Goal: Task Accomplishment & Management: Use online tool/utility

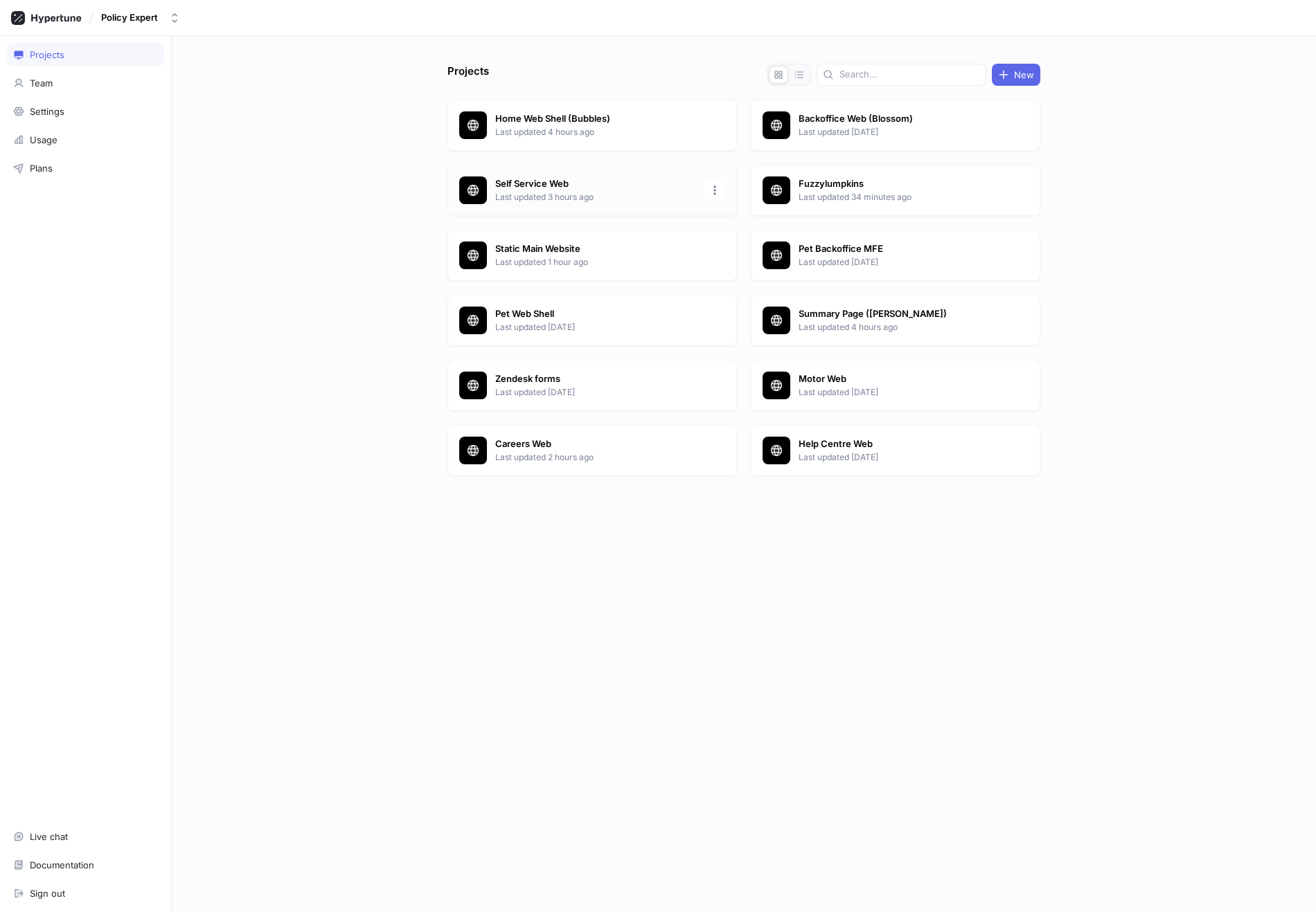
click at [580, 185] on p "Self Service Web" at bounding box center [595, 184] width 201 height 14
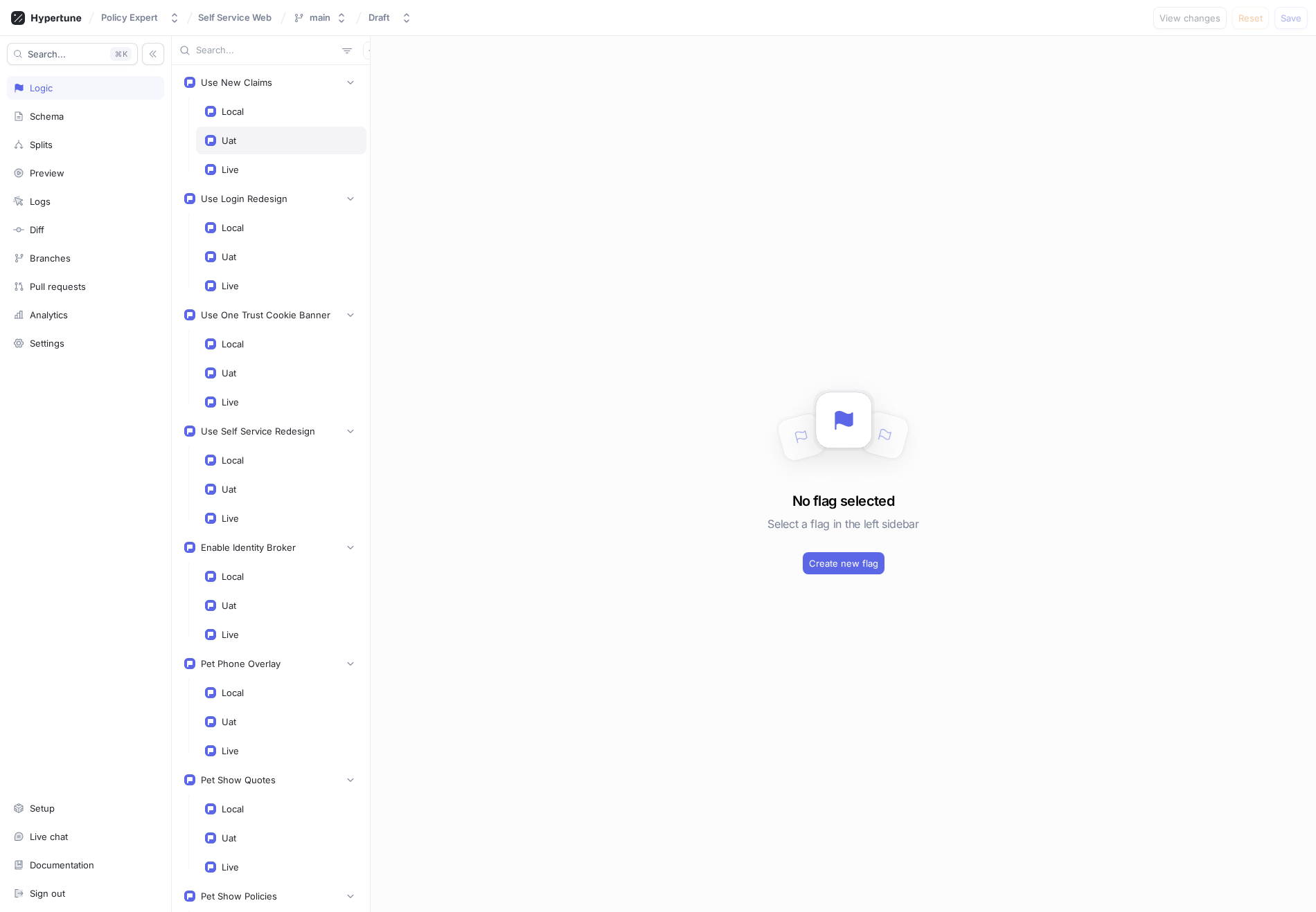
click at [283, 139] on div "Uat" at bounding box center [281, 141] width 153 height 11
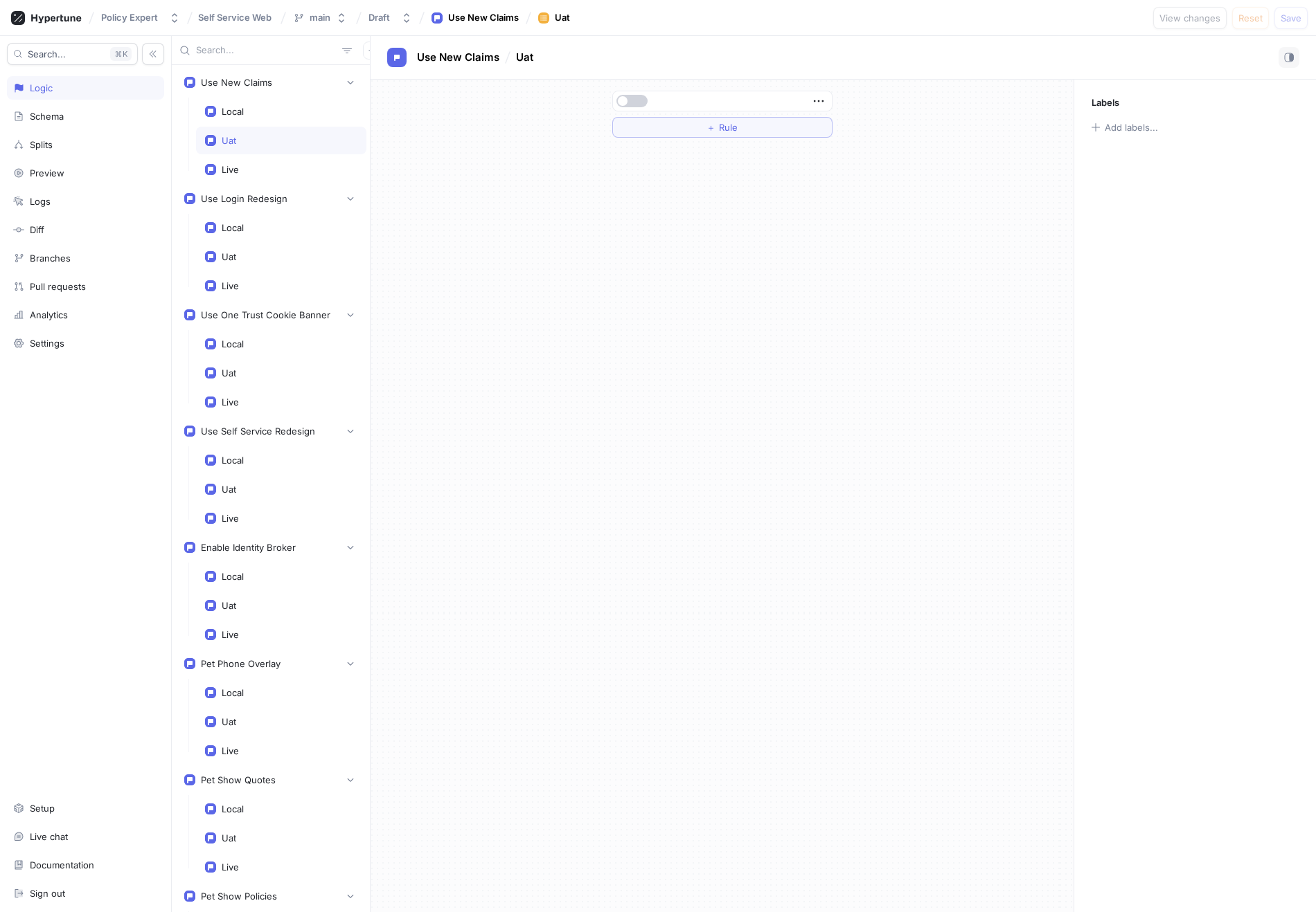
click at [633, 101] on button "button" at bounding box center [632, 101] width 31 height 12
click at [1296, 9] on button "Save" at bounding box center [1290, 18] width 34 height 22
click at [226, 19] on span "Self Service Web" at bounding box center [235, 16] width 73 height 9
click at [238, 16] on input "Self Service Web" at bounding box center [236, 17] width 76 height 11
click at [140, 14] on div "Policy Expert" at bounding box center [129, 18] width 57 height 12
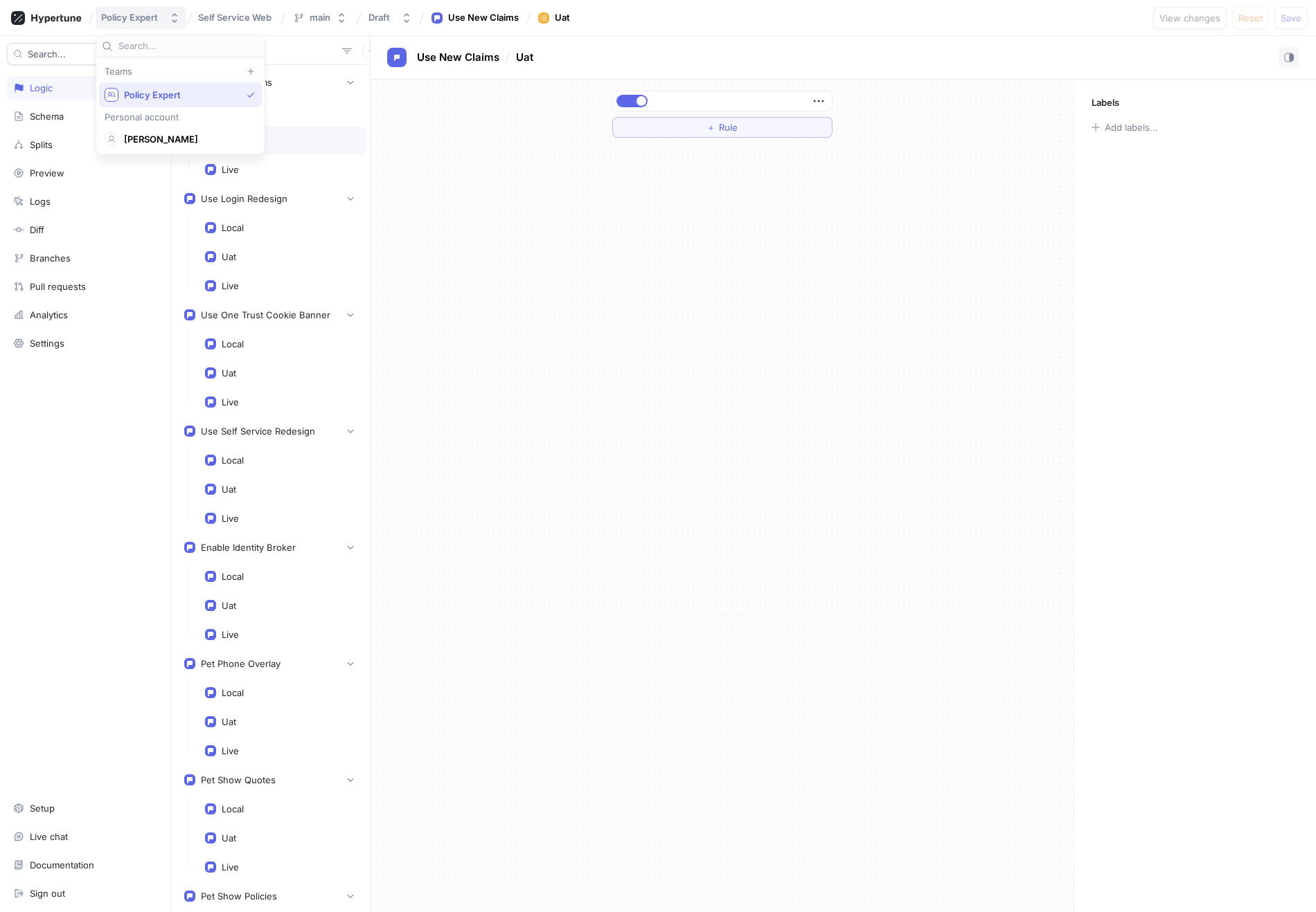
click at [140, 14] on div "Policy Expert" at bounding box center [129, 18] width 57 height 12
click at [55, 22] on icon at bounding box center [47, 18] width 71 height 14
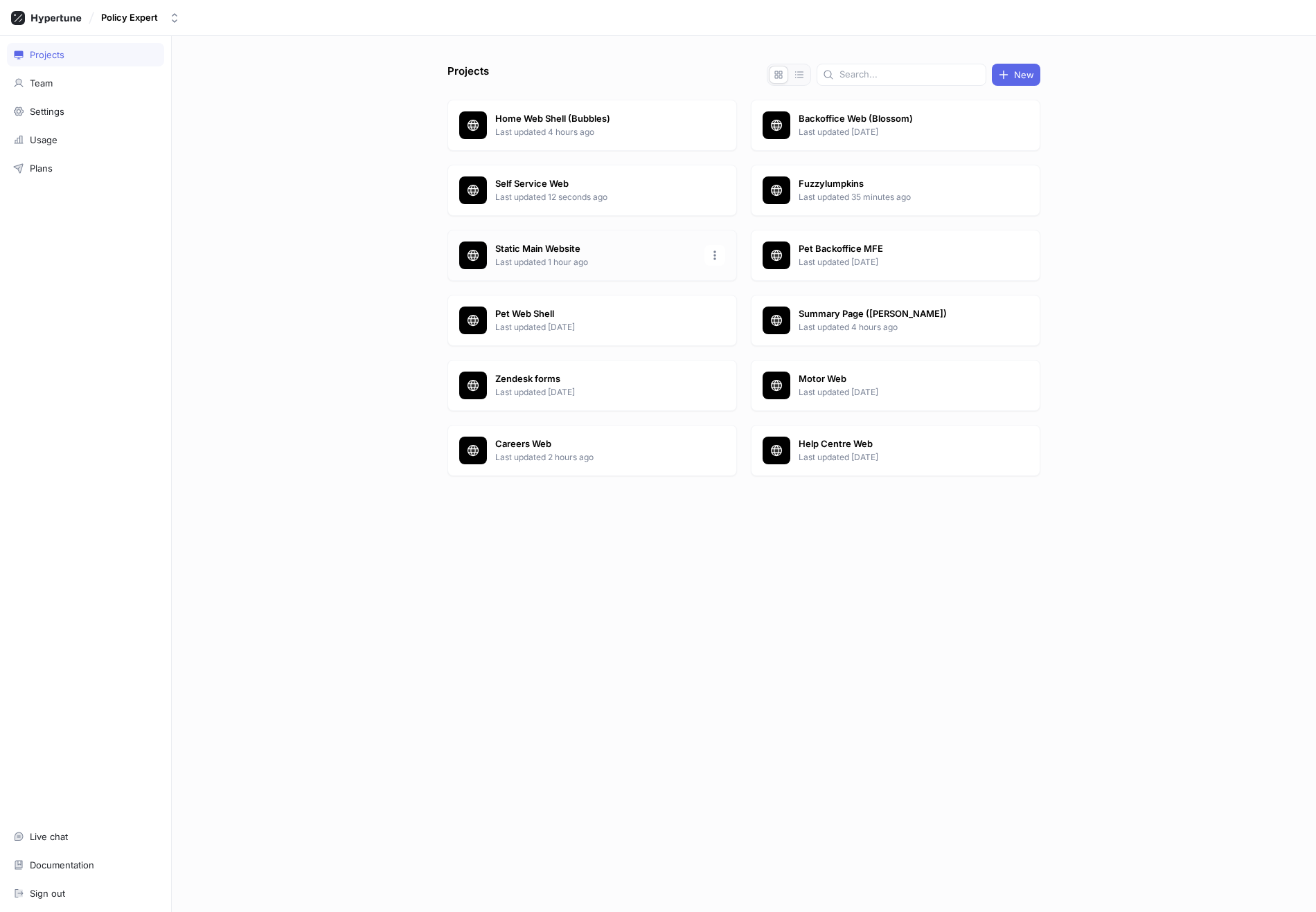
click at [548, 257] on p "Last updated 1 hour ago" at bounding box center [595, 262] width 201 height 12
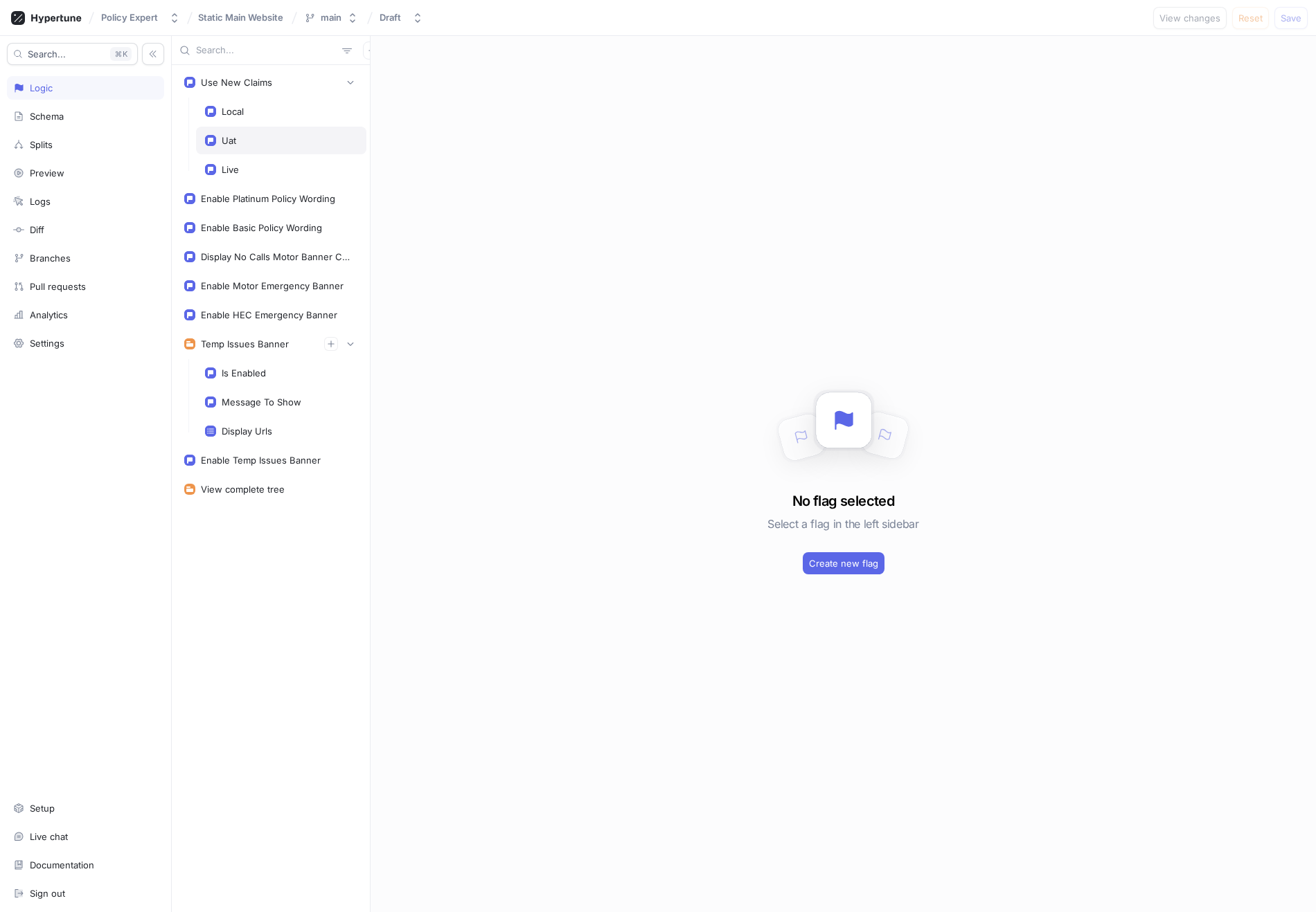
click at [251, 140] on div "Uat" at bounding box center [281, 141] width 153 height 11
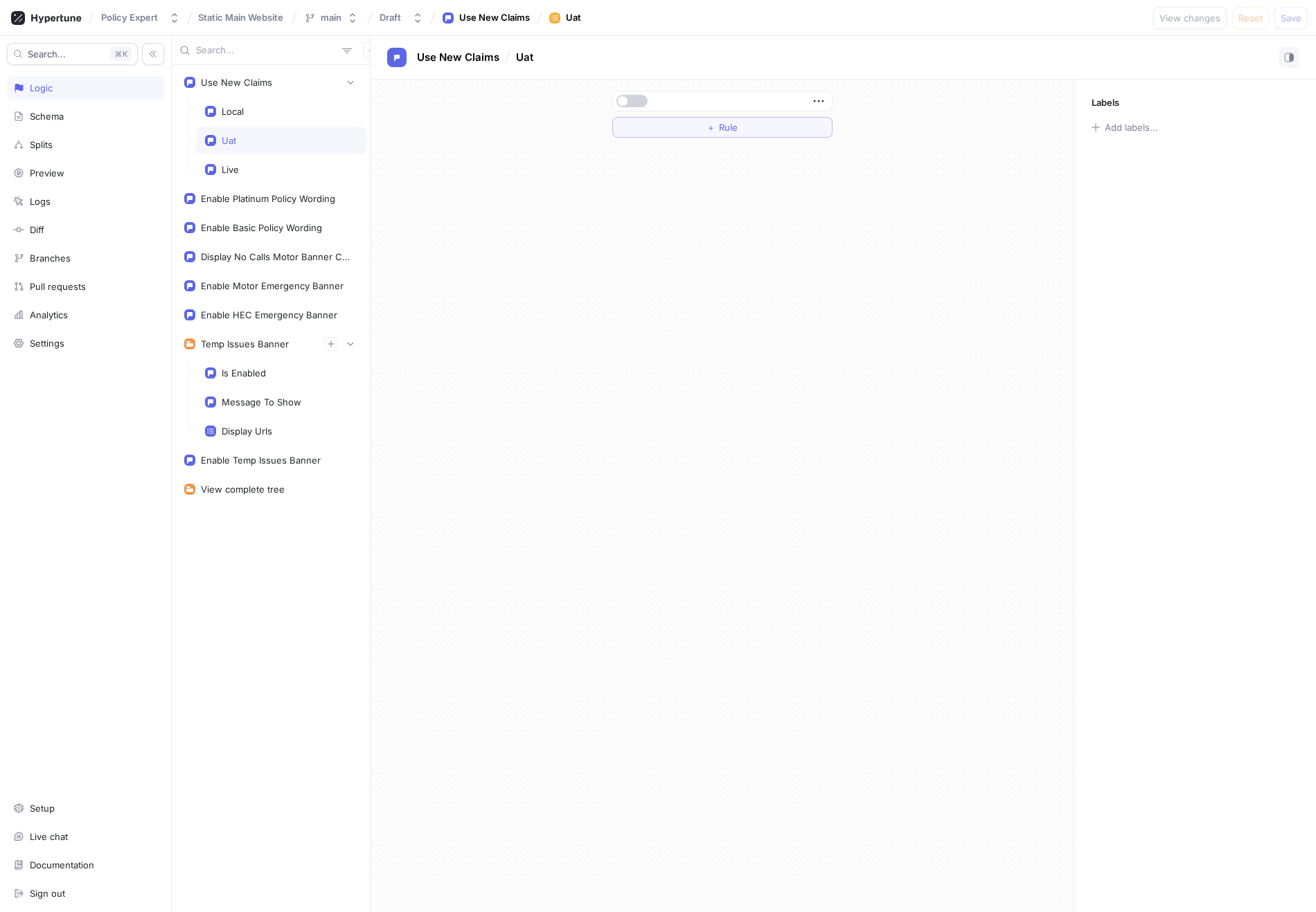
click at [631, 101] on button "button" at bounding box center [632, 101] width 31 height 12
click at [1293, 19] on span "Save" at bounding box center [1291, 18] width 21 height 9
